Goal: Information Seeking & Learning: Learn about a topic

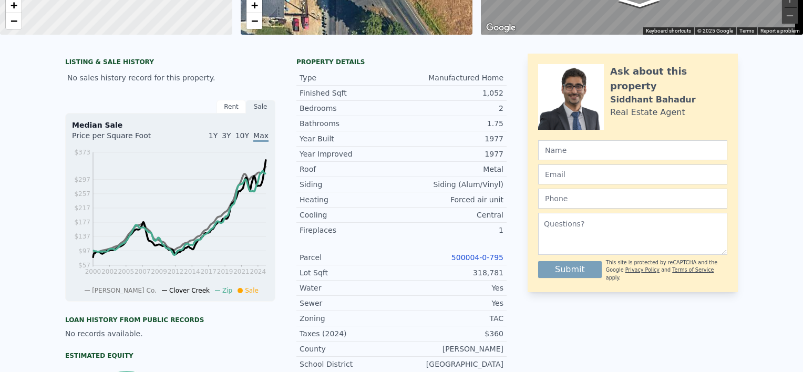
scroll to position [4, 0]
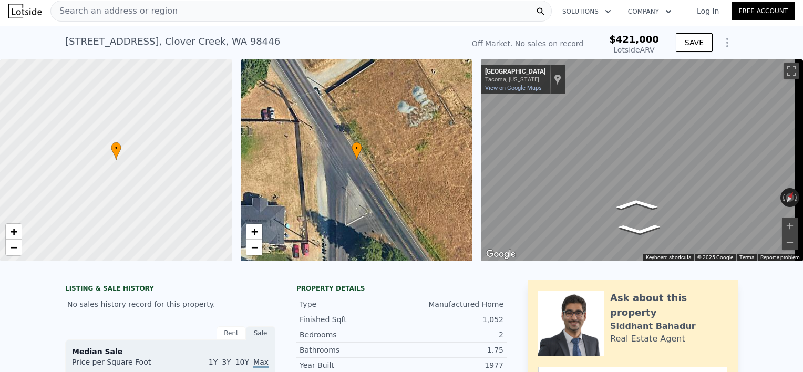
click at [266, 5] on div "Search an address or region" at bounding box center [300, 11] width 501 height 21
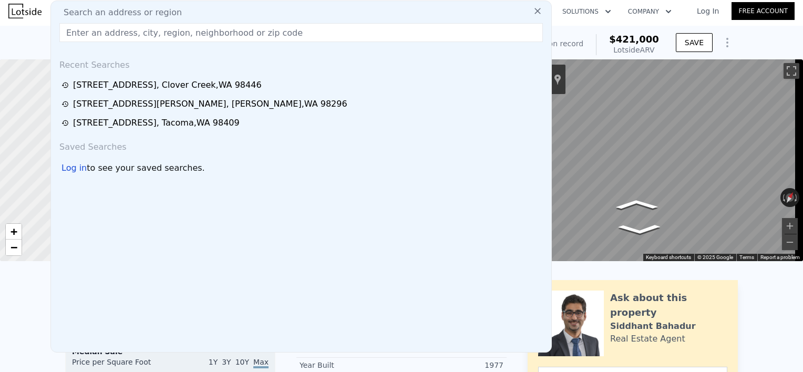
click at [261, 36] on input "text" at bounding box center [300, 32] width 483 height 19
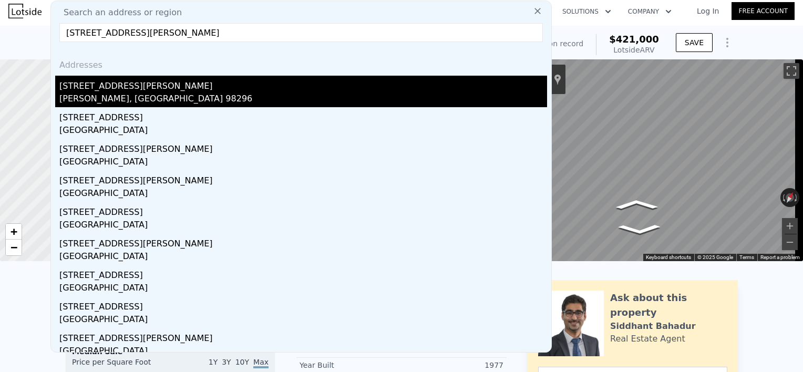
type input "[STREET_ADDRESS][PERSON_NAME]"
click at [102, 88] on div "[STREET_ADDRESS][PERSON_NAME]" at bounding box center [303, 84] width 488 height 17
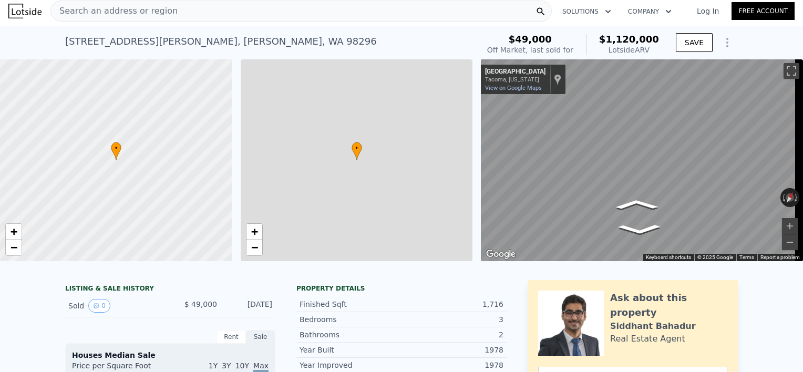
type input "3"
type input "4"
type input "2.5"
type input "1376"
type input "2287"
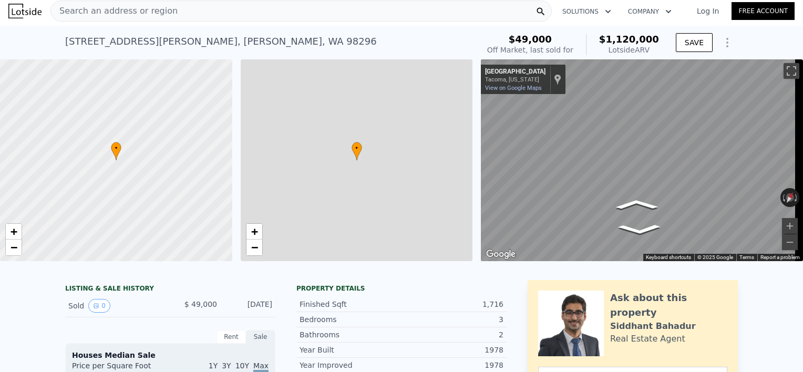
type input "19602"
type input "43560"
type input "$ 1,120,000"
type input "6"
type input "$ 980,764"
